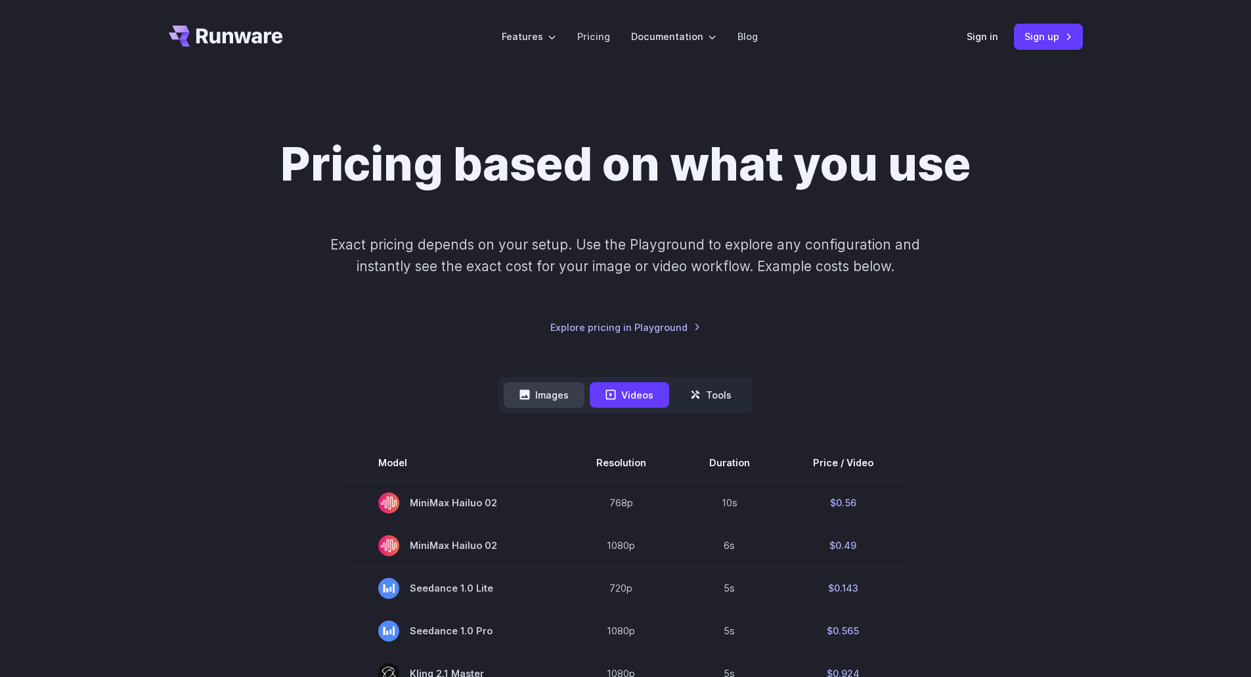
click at [552, 395] on button "Images" at bounding box center [544, 395] width 81 height 26
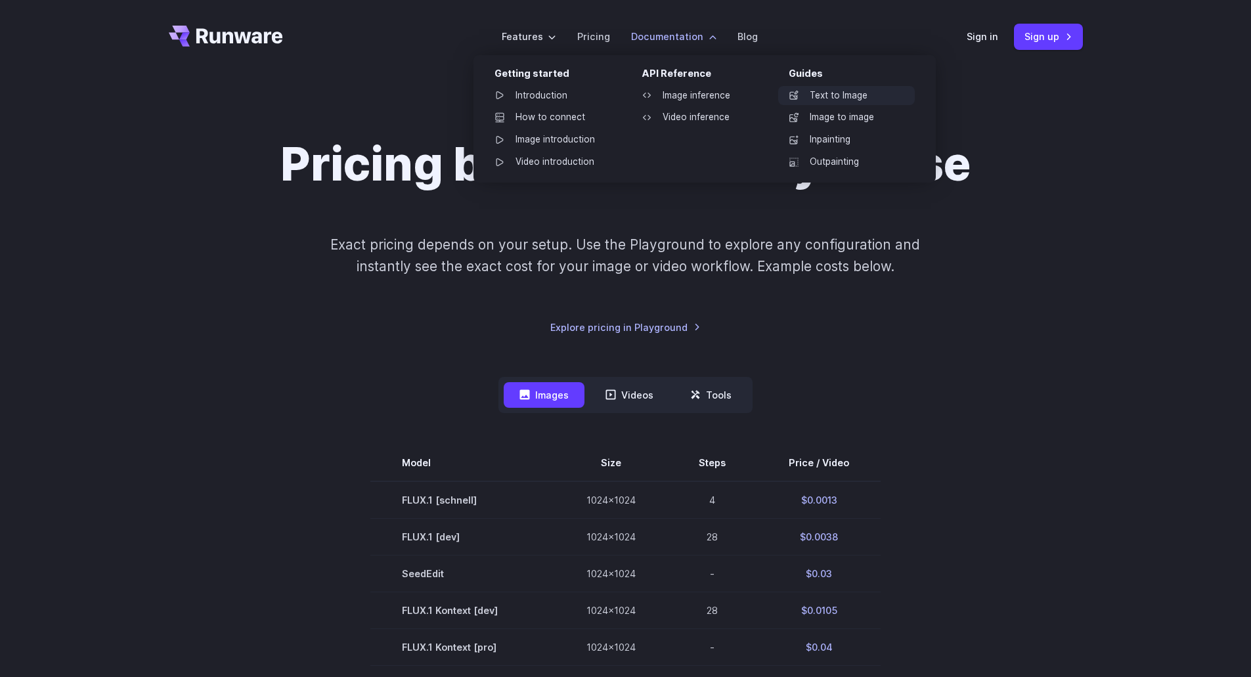
click at [619, 95] on link "Text to Image" at bounding box center [846, 96] width 137 height 20
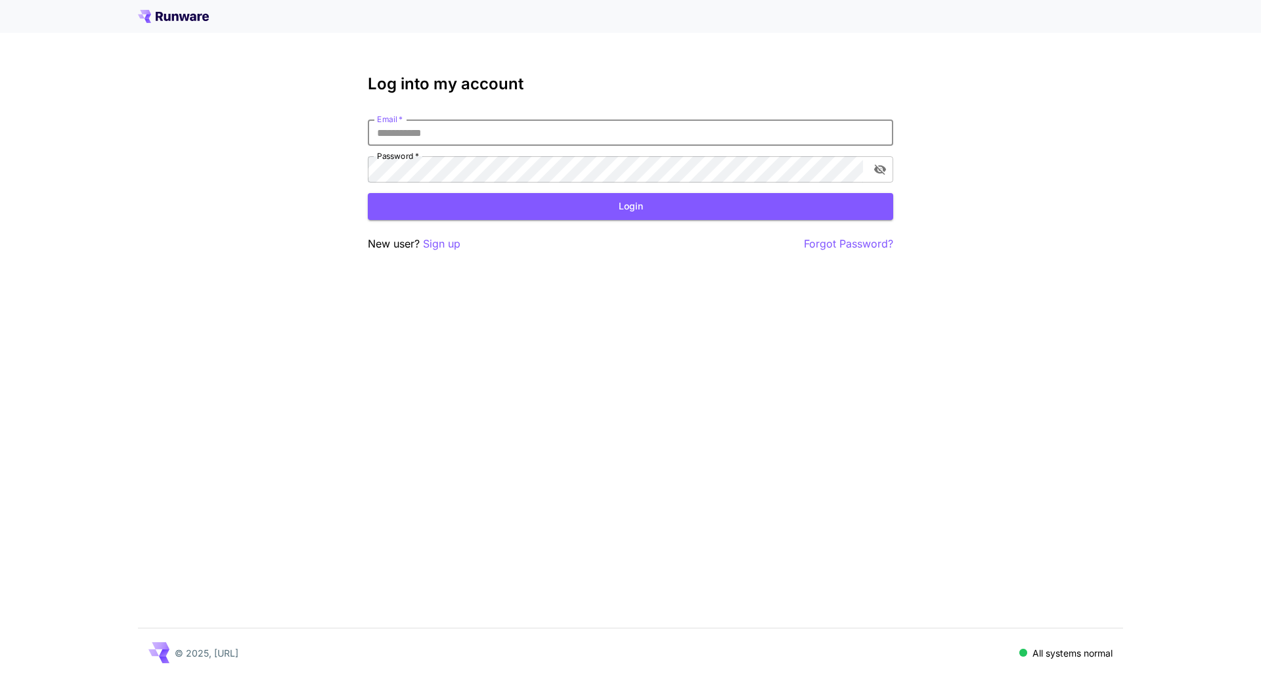
click at [562, 139] on input "Email   *" at bounding box center [630, 133] width 525 height 26
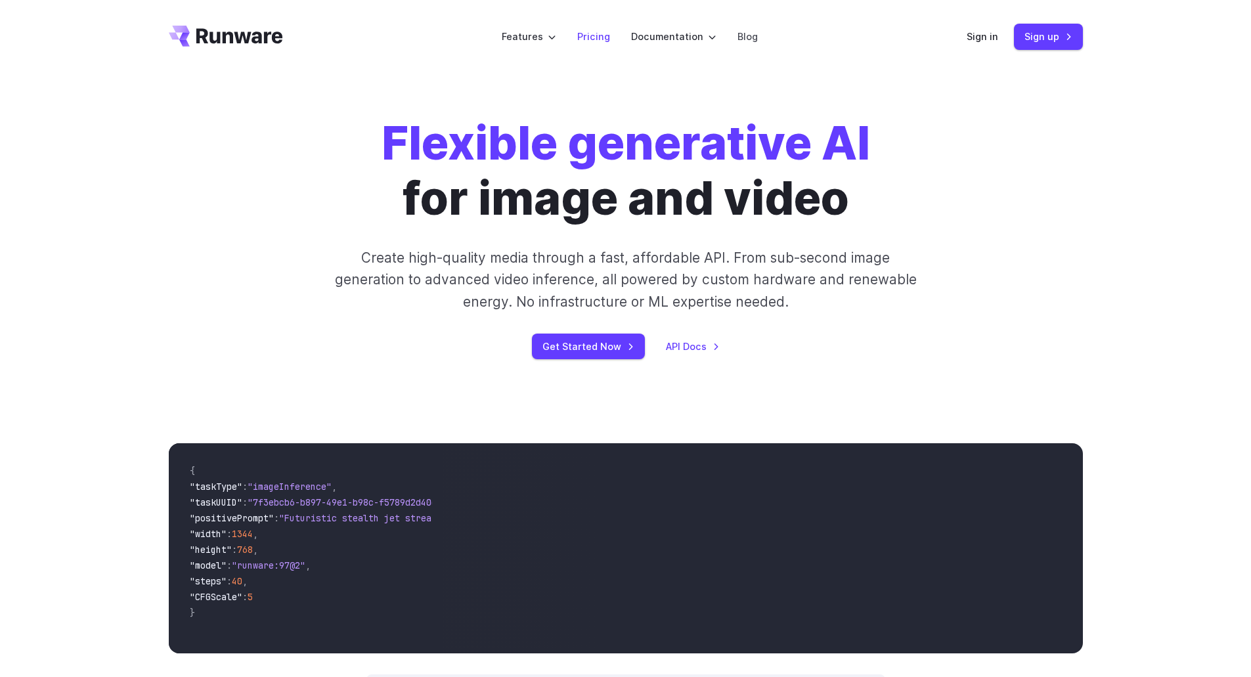
click at [607, 33] on link "Pricing" at bounding box center [593, 36] width 33 height 15
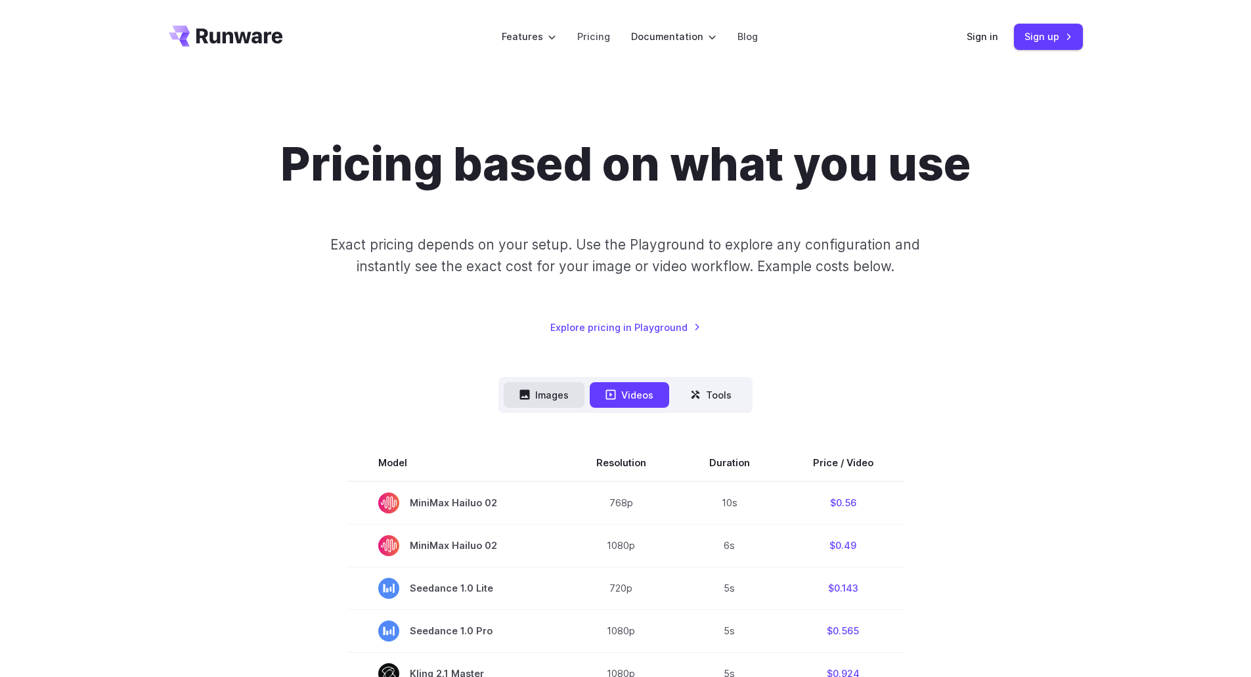
click at [549, 395] on button "Images" at bounding box center [544, 395] width 81 height 26
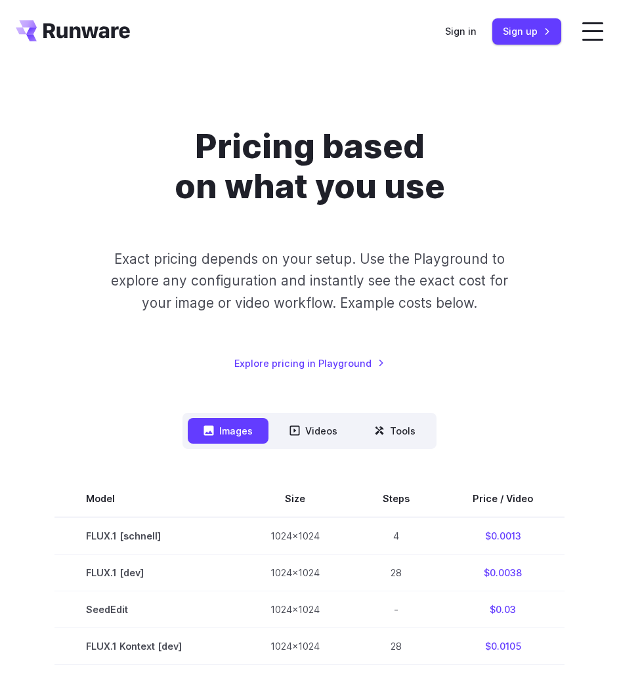
click at [385, 154] on h1 "Pricing based on what you use" at bounding box center [310, 166] width 470 height 80
click at [63, 362] on div "Pricing based on what you use Exact pricing depends on your setup. Use the Play…" at bounding box center [310, 248] width 588 height 245
click at [596, 33] on label at bounding box center [593, 31] width 21 height 18
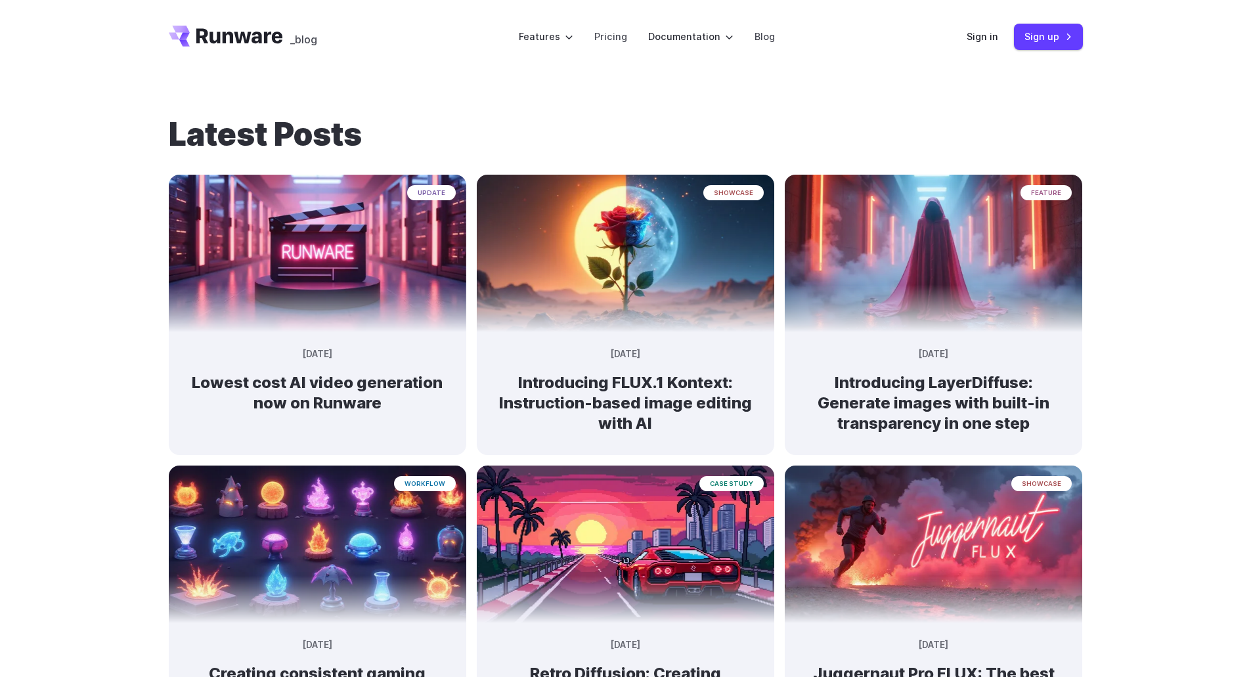
click at [196, 35] on icon "Go to /" at bounding box center [239, 35] width 87 height 15
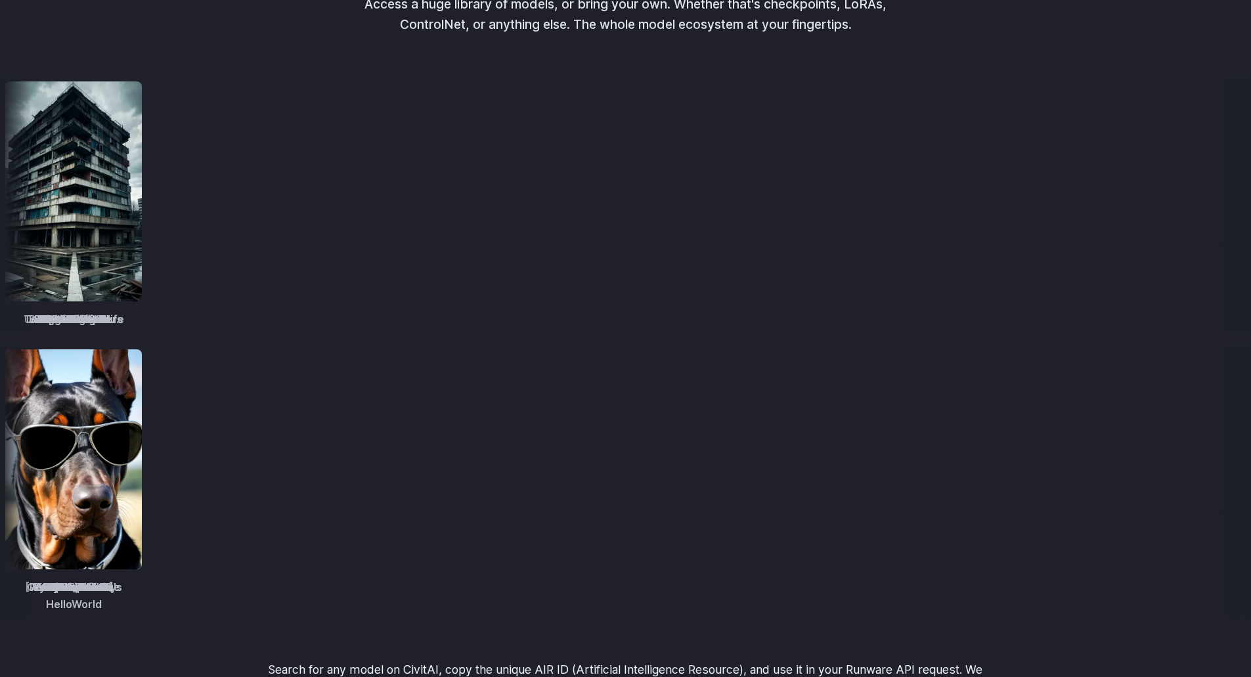
scroll to position [1642, 0]
